Goal: Share content

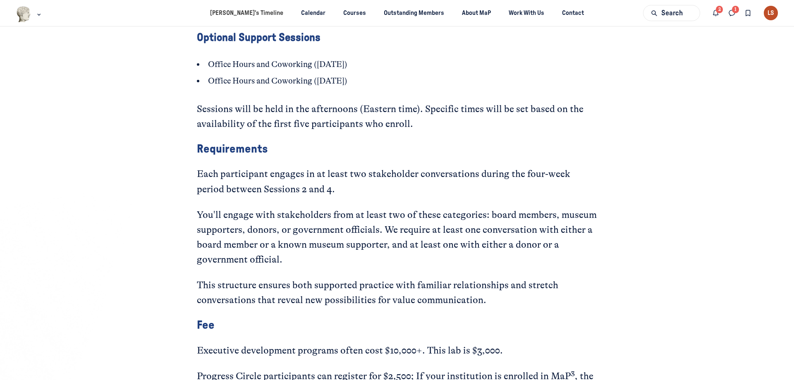
scroll to position [1572, 0]
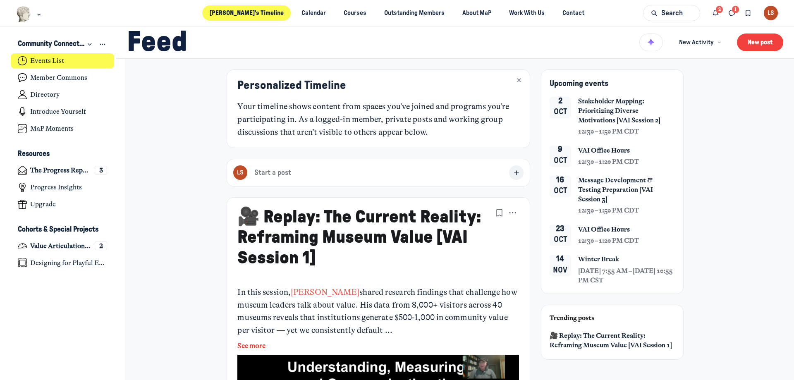
click at [65, 58] on link "Events List" at bounding box center [63, 60] width 104 height 15
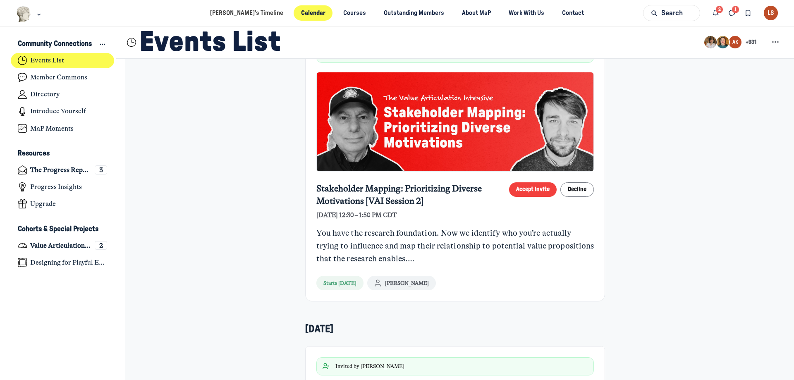
scroll to position [165, 0]
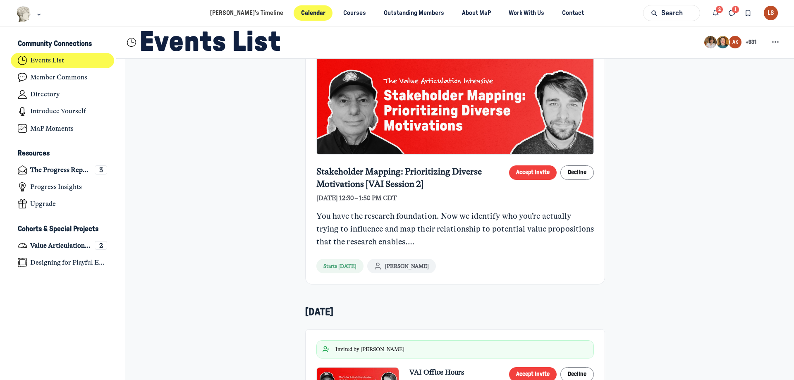
click at [387, 225] on div "You have the research foundation. Now we identify who you’re actually trying to…" at bounding box center [455, 229] width 278 height 38
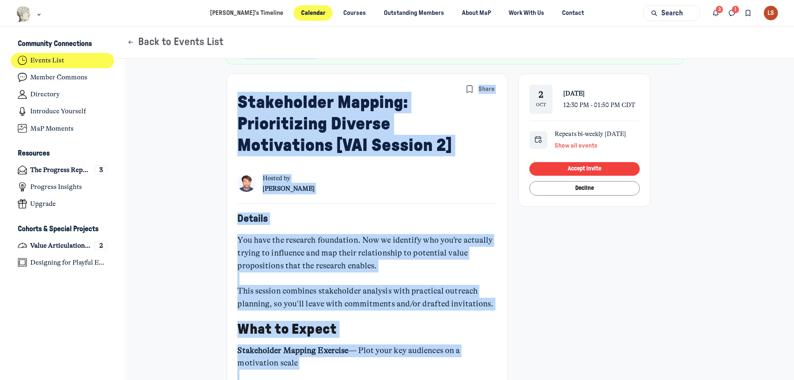
scroll to position [151, 0]
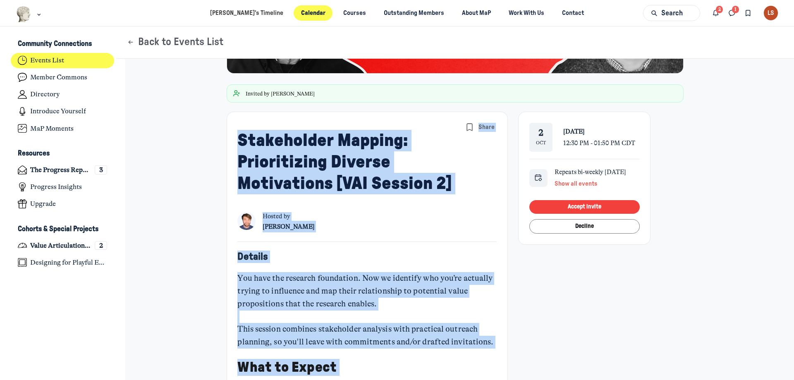
drag, startPoint x: 371, startPoint y: 237, endPoint x: 233, endPoint y: 142, distance: 168.3
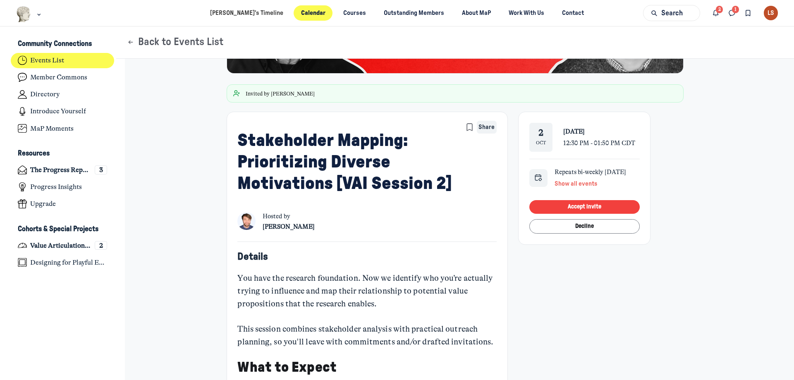
click at [484, 129] on span "Share" at bounding box center [487, 127] width 16 height 9
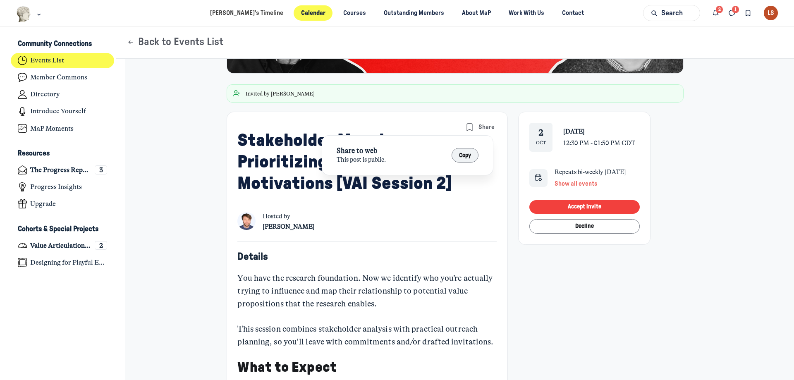
click at [471, 158] on button "Copy" at bounding box center [465, 155] width 27 height 14
